Goal: Task Accomplishment & Management: Use online tool/utility

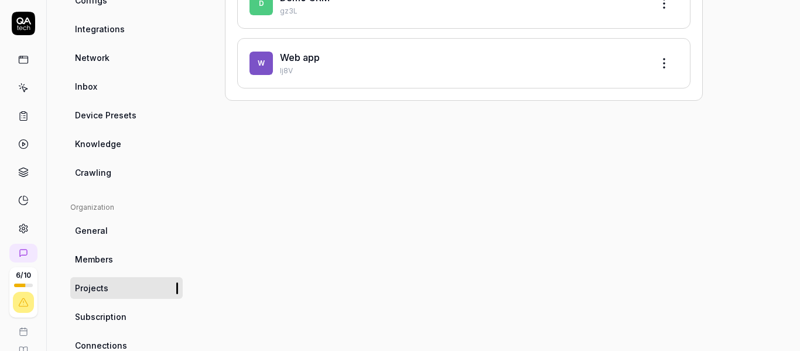
scroll to position [176, 0]
click at [124, 115] on span "Device Presets" at bounding box center [105, 114] width 61 height 12
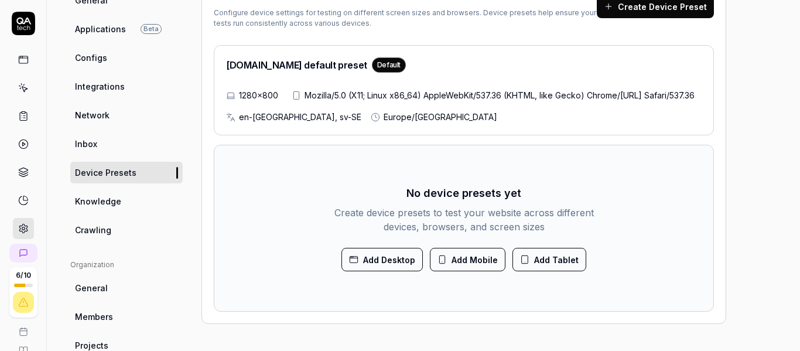
scroll to position [176, 0]
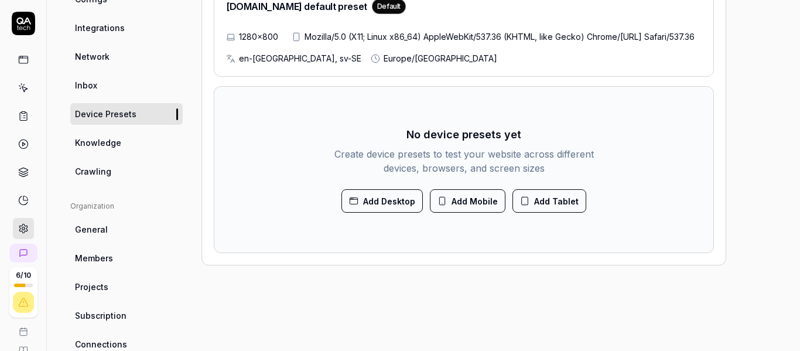
click at [123, 179] on link "Crawling" at bounding box center [126, 171] width 112 height 22
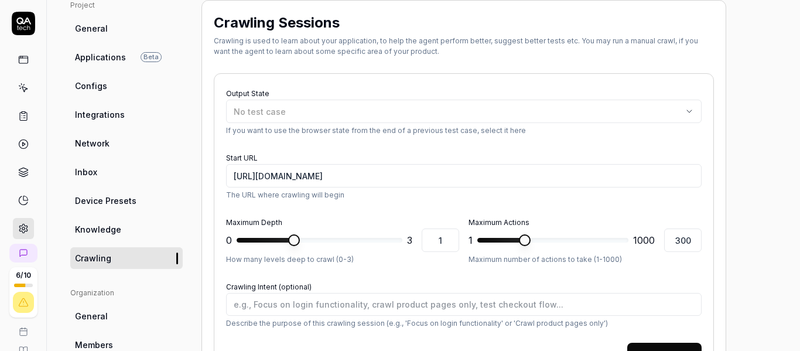
scroll to position [30, 0]
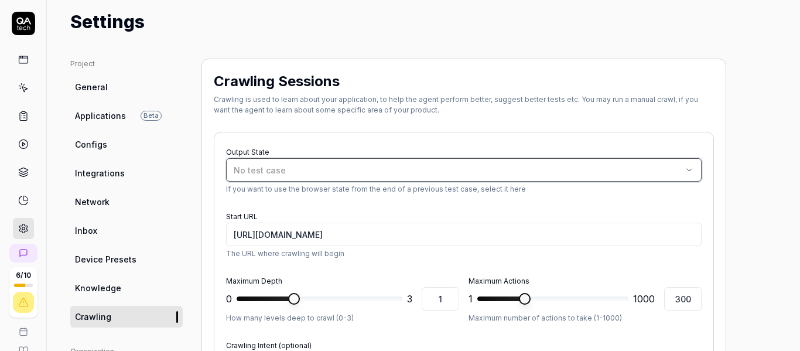
click at [338, 177] on button "No test case" at bounding box center [463, 169] width 475 height 23
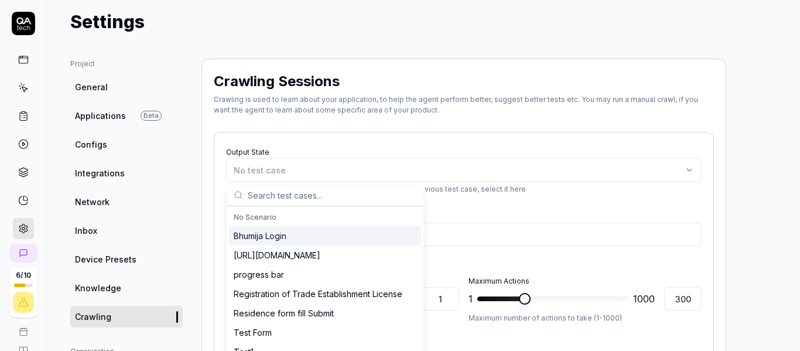
click at [417, 139] on div "Output State No test case If you want to use the browser state from the end of …" at bounding box center [464, 284] width 500 height 305
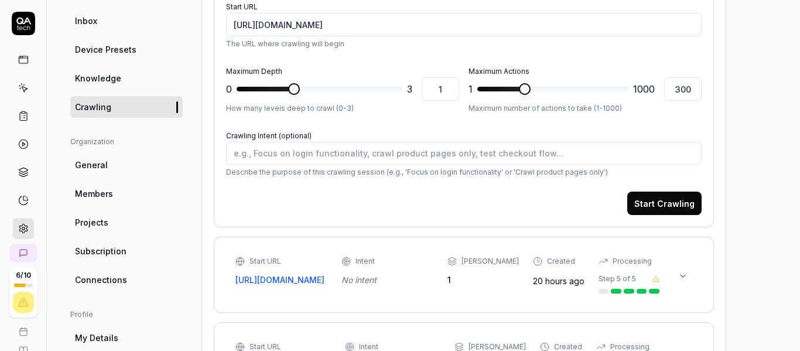
scroll to position [181, 0]
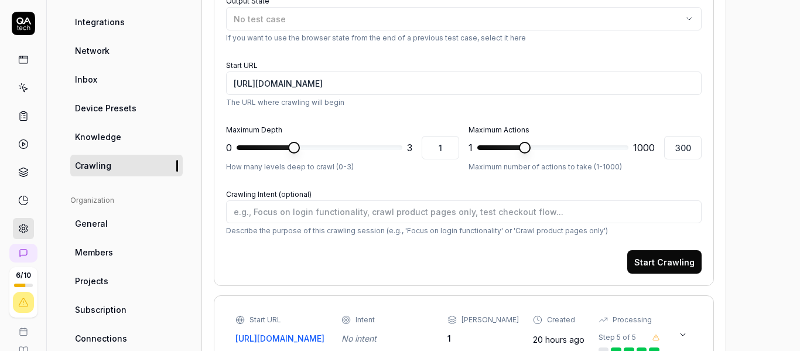
click at [375, 268] on div "Start Crawling" at bounding box center [463, 261] width 475 height 23
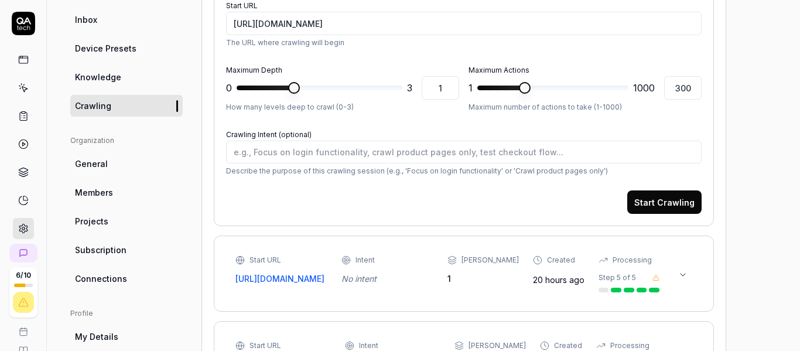
scroll to position [240, 0]
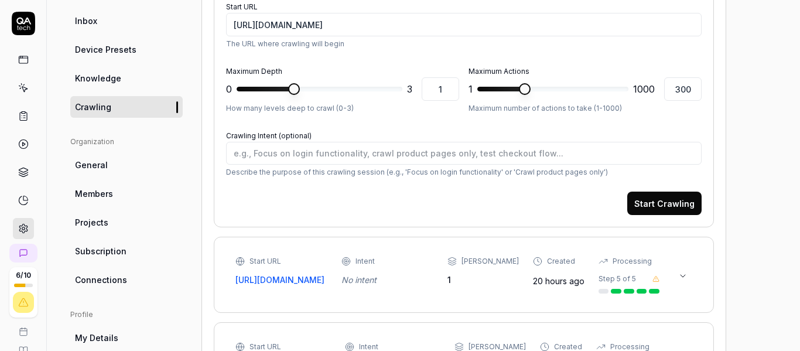
click at [102, 216] on span "Projects" at bounding box center [91, 222] width 33 height 12
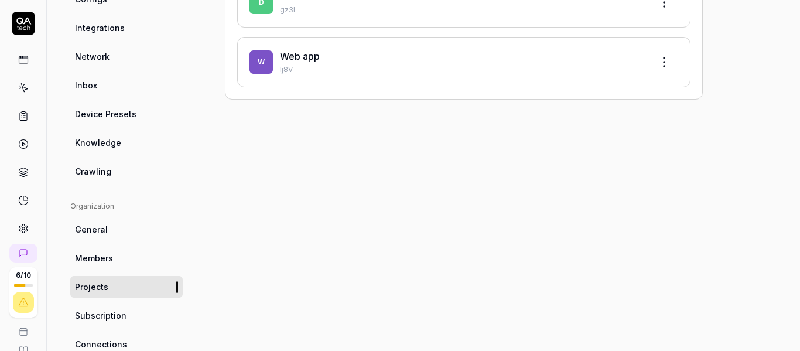
scroll to position [293, 0]
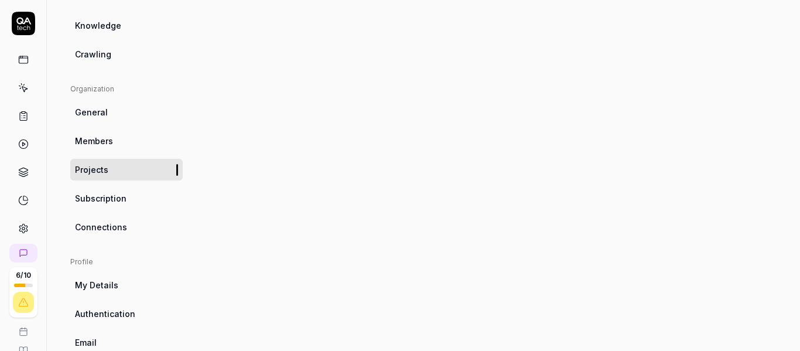
click at [114, 116] on link "General" at bounding box center [126, 112] width 112 height 22
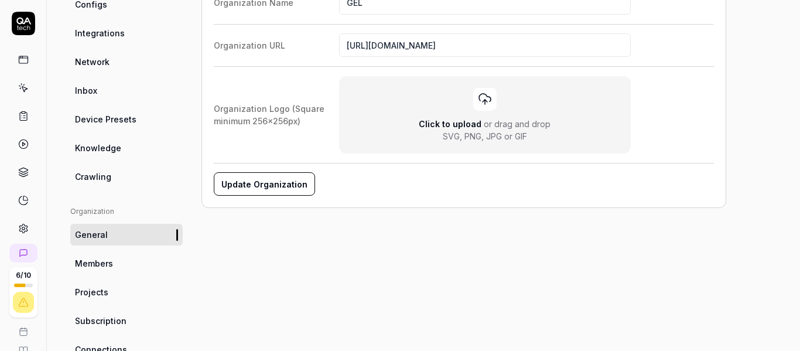
scroll to position [113, 0]
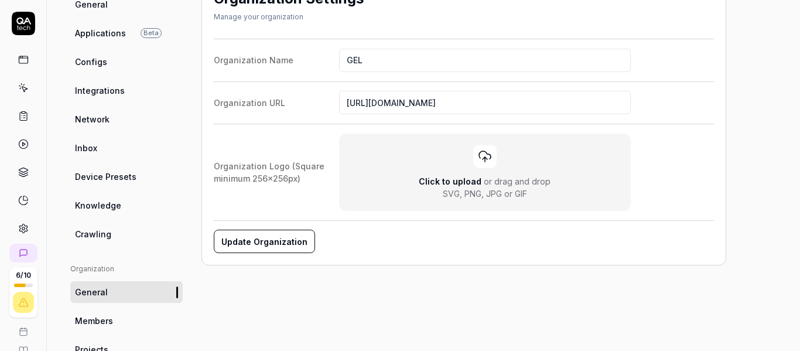
click at [94, 209] on span "Knowledge" at bounding box center [98, 205] width 46 height 12
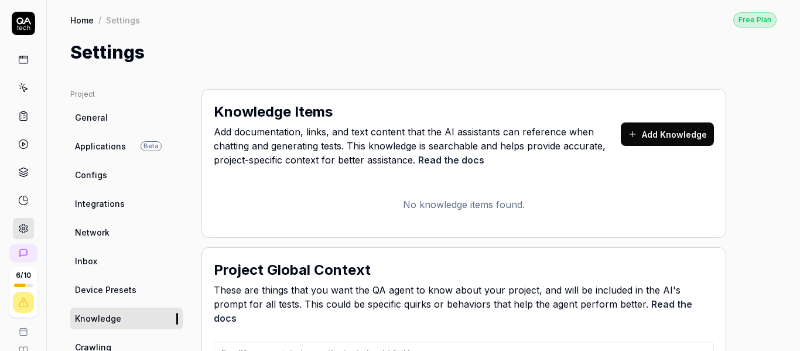
type textarea "*"
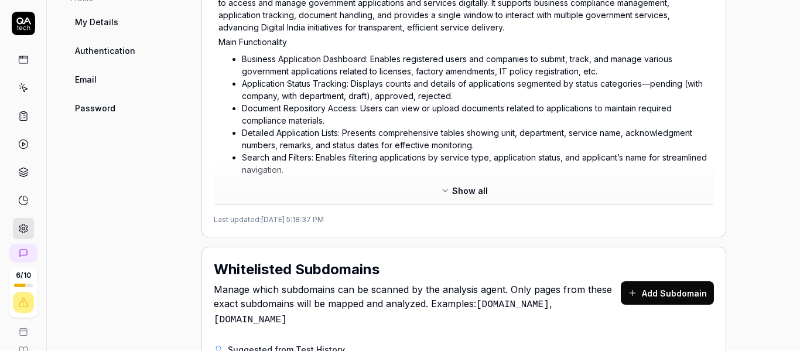
scroll to position [585, 0]
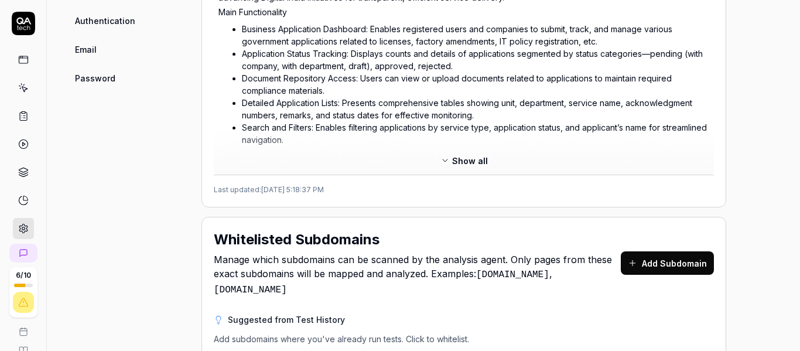
click at [455, 155] on span "Show all" at bounding box center [470, 161] width 36 height 12
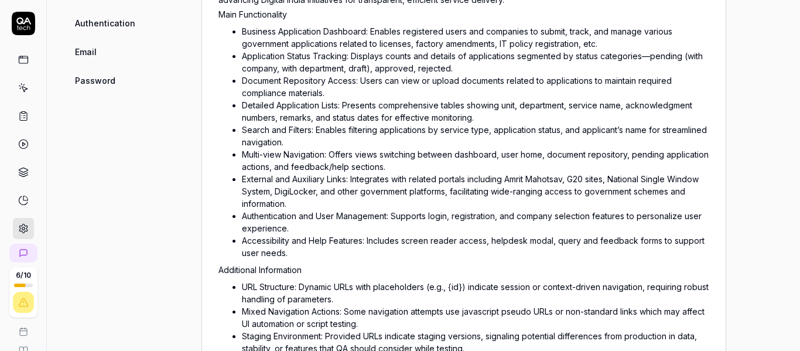
scroll to position [537, 0]
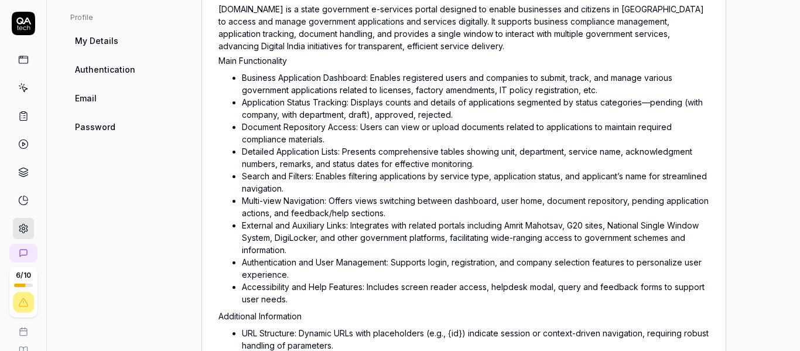
type textarea "*"
